Goal: Find specific page/section: Find specific page/section

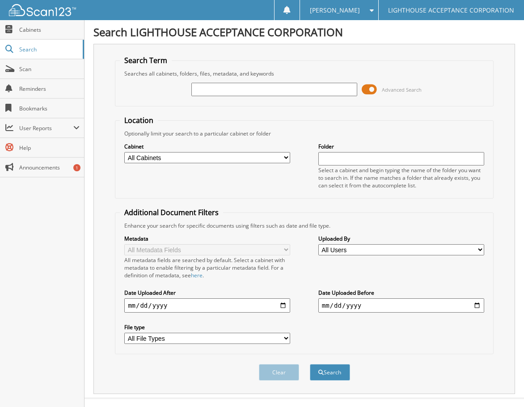
click at [231, 92] on input "text" at bounding box center [274, 89] width 166 height 13
type input "9186"
click at [310, 364] on button "Search" at bounding box center [330, 372] width 40 height 17
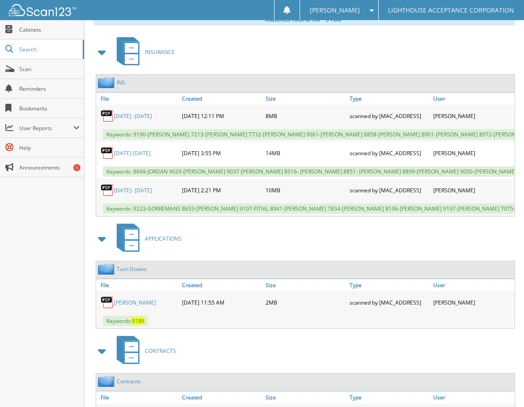
scroll to position [470, 0]
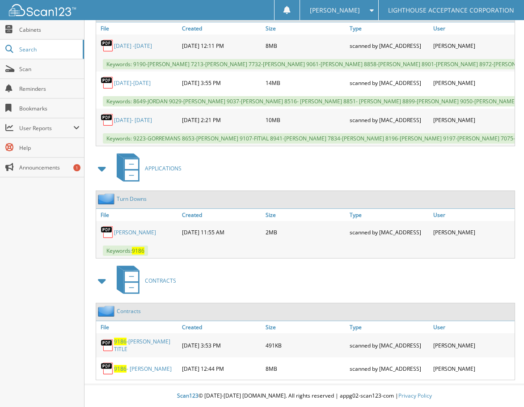
click at [134, 370] on link "9186 - Clark" at bounding box center [143, 369] width 58 height 8
click at [131, 369] on link "9186 - Clark" at bounding box center [143, 369] width 58 height 8
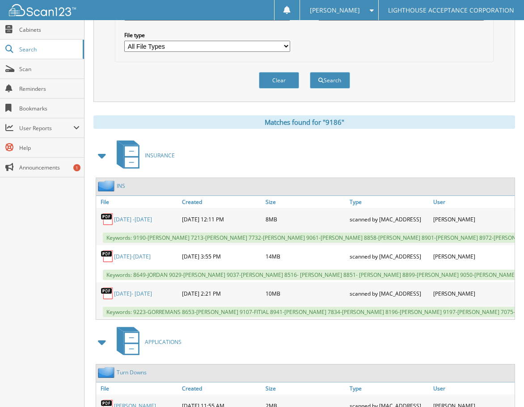
scroll to position [158, 0]
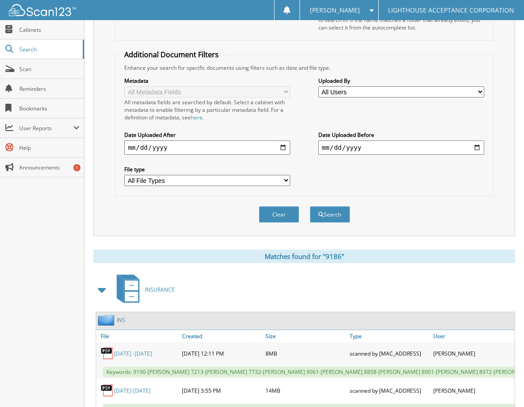
click at [239, 101] on div "All metadata fields are searched by default. Select a cabinet with metadata to …" at bounding box center [207, 109] width 166 height 23
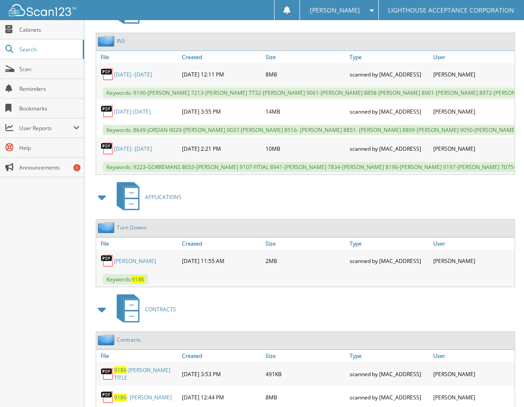
scroll to position [470, 0]
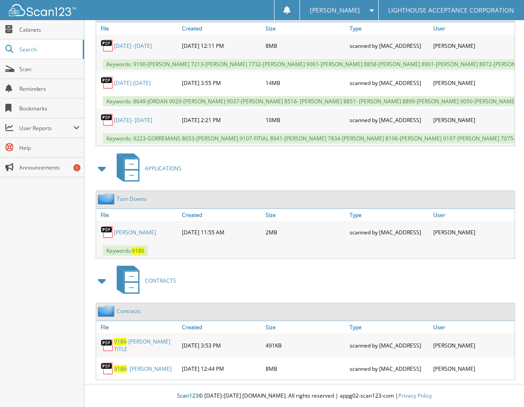
click at [138, 344] on link "9186 -CLARK TITLE" at bounding box center [145, 344] width 63 height 15
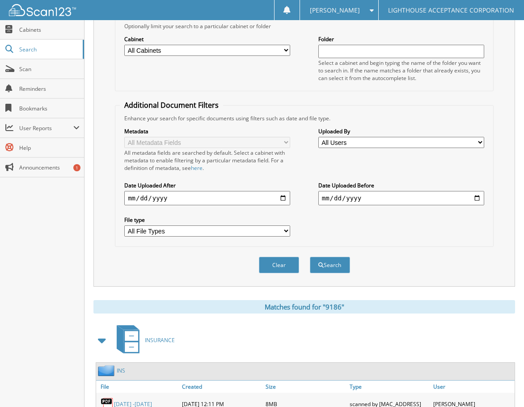
scroll to position [0, 0]
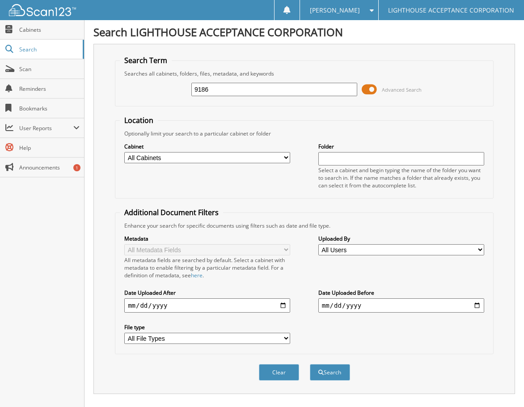
click at [223, 92] on input "9186" at bounding box center [274, 89] width 166 height 13
type input "9"
type input "9149"
click at [310, 364] on button "Search" at bounding box center [330, 372] width 40 height 17
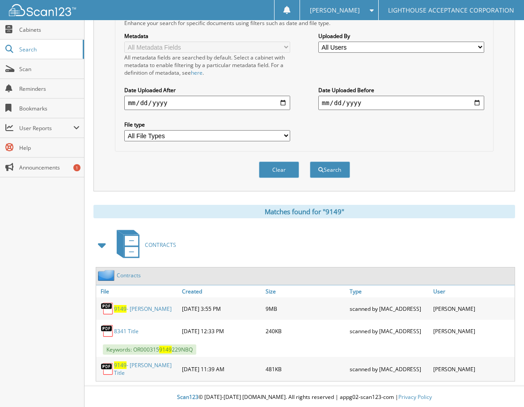
scroll to position [204, 0]
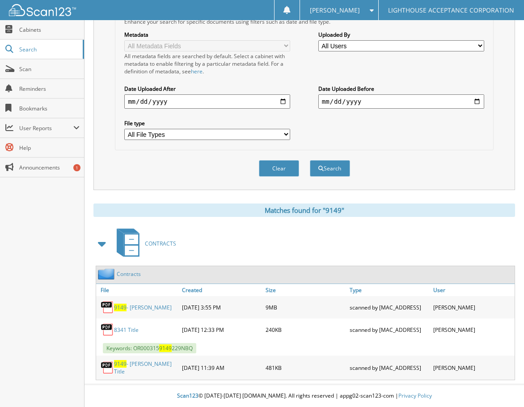
click at [136, 308] on link "9149 - [PERSON_NAME]" at bounding box center [143, 307] width 58 height 8
click at [141, 369] on link "9149 - [PERSON_NAME] Title" at bounding box center [145, 367] width 63 height 15
